Goal: Task Accomplishment & Management: Use online tool/utility

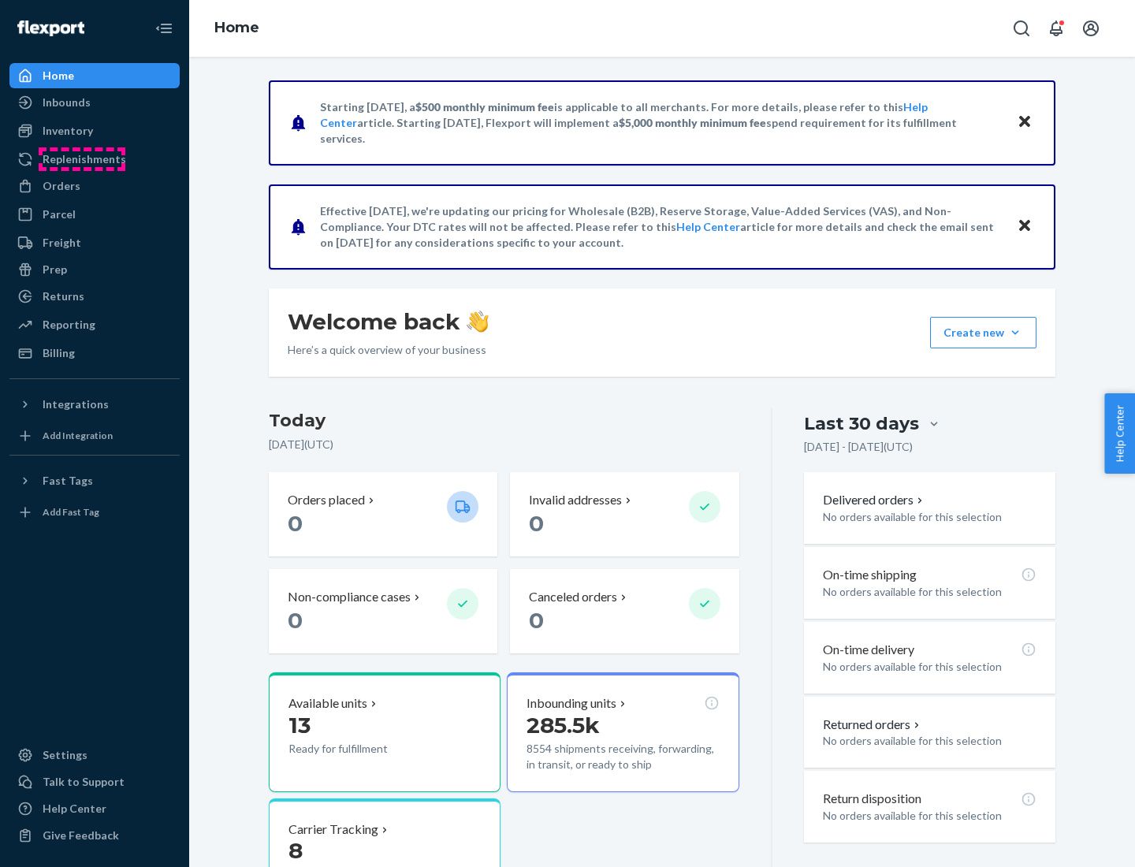
click at [82, 159] on div "Replenishments" at bounding box center [85, 159] width 84 height 16
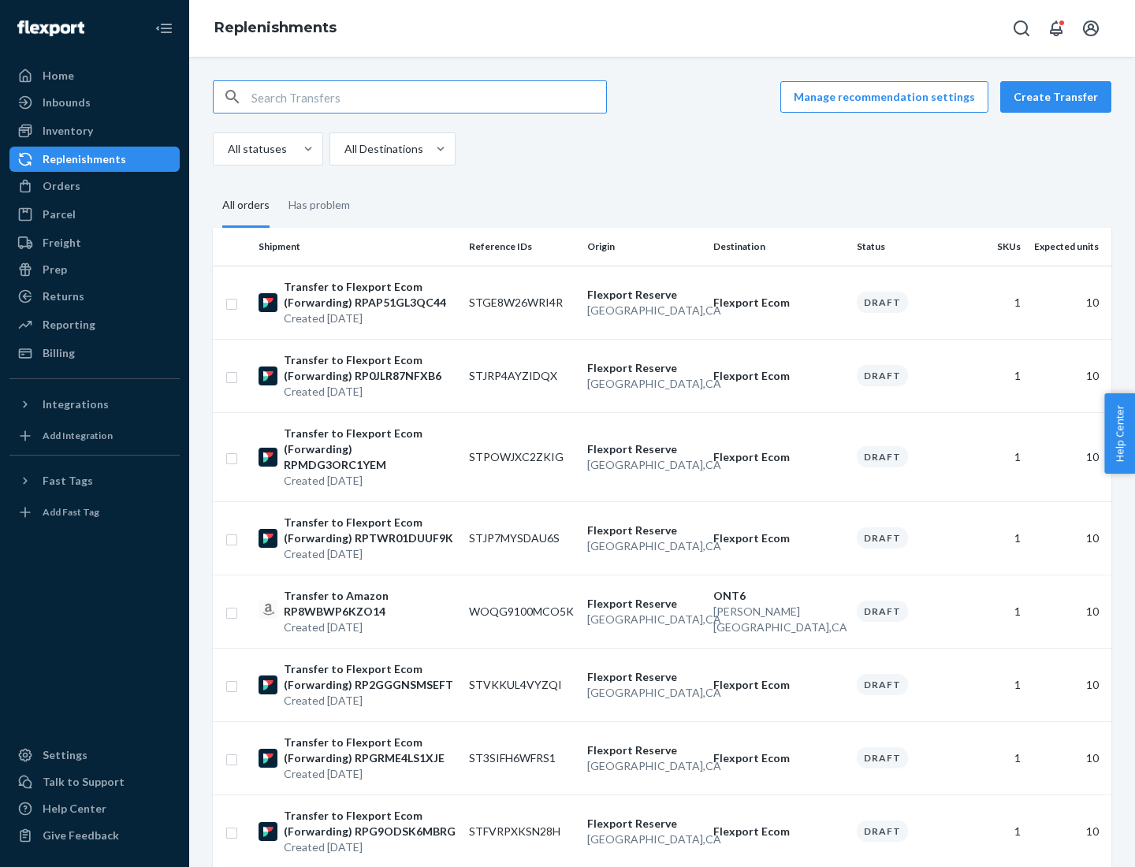
click at [1060, 97] on button "Create Transfer" at bounding box center [1056, 97] width 111 height 32
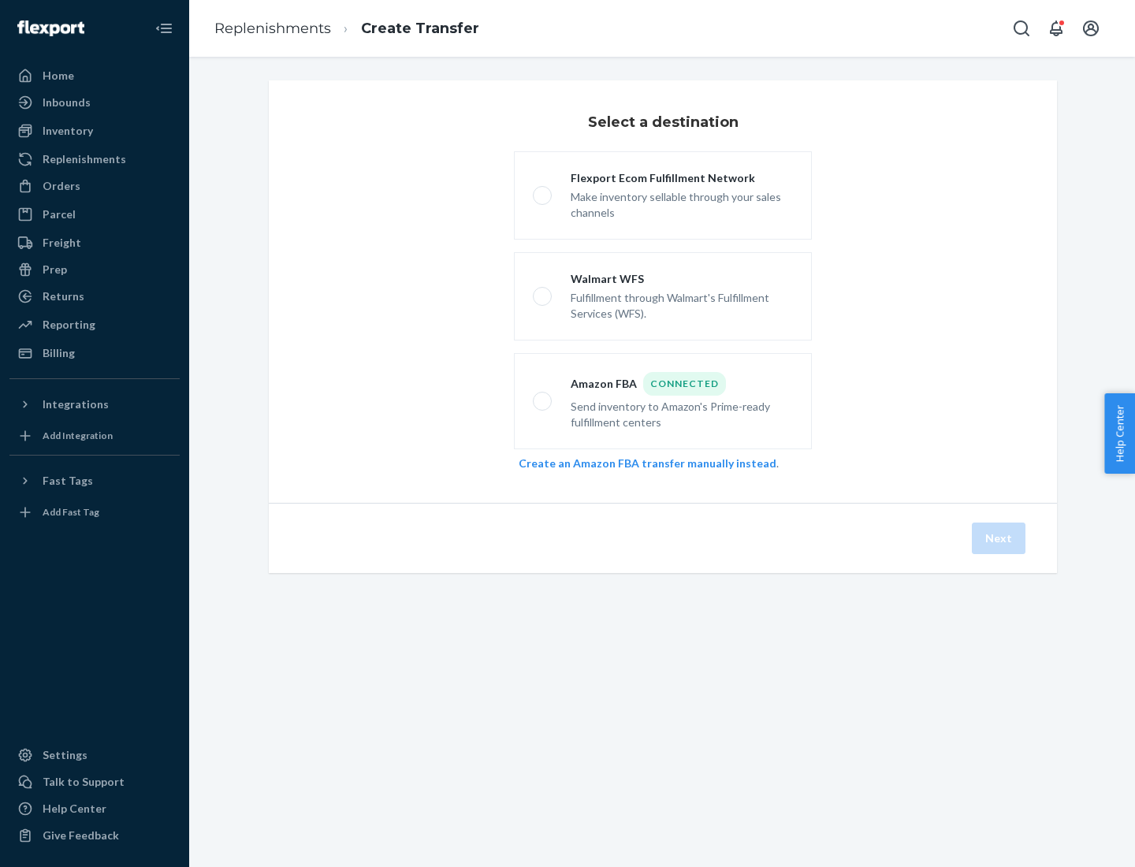
click at [682, 178] on div "Flexport Ecom Fulfillment Network" at bounding box center [682, 178] width 222 height 16
click at [543, 191] on input "Flexport Ecom Fulfillment Network Make inventory sellable through your sales ch…" at bounding box center [538, 196] width 10 height 10
radio input "true"
click at [1000, 539] on button "Next" at bounding box center [999, 539] width 54 height 32
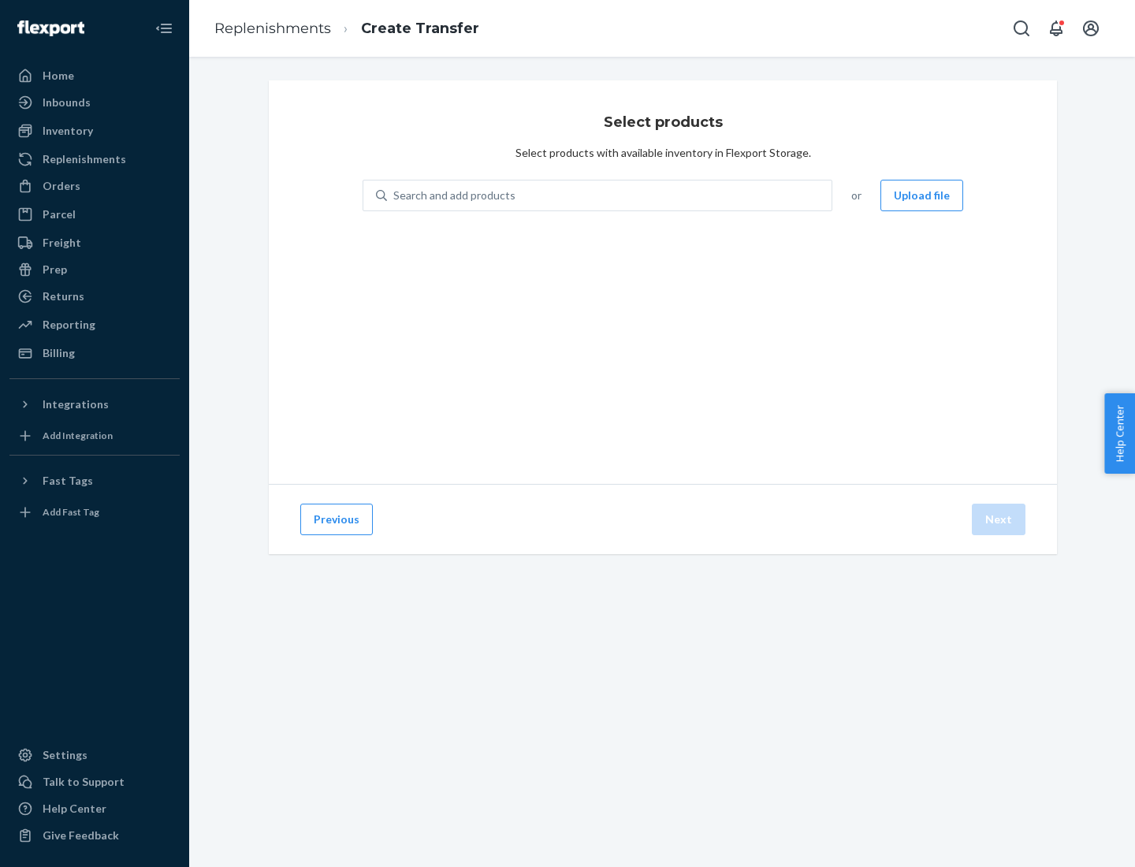
click at [923, 196] on button "Upload file" at bounding box center [922, 196] width 83 height 32
